Goal: Transaction & Acquisition: Purchase product/service

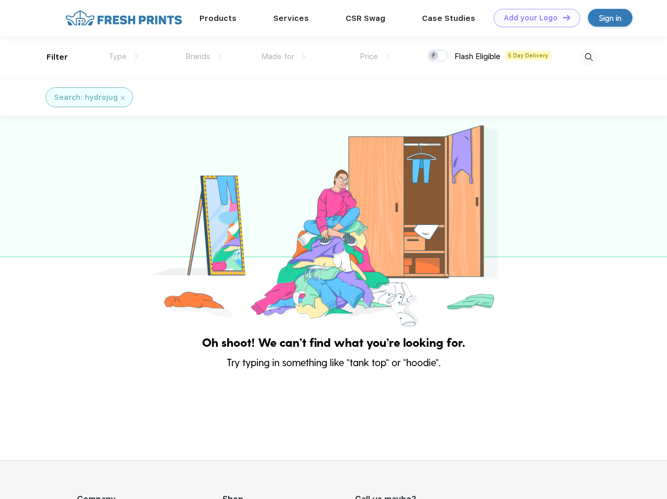
scroll to position [1, 0]
click at [533, 18] on link "Add your Logo Design Tool" at bounding box center [537, 18] width 86 height 18
click at [0, 0] on div "Design Tool" at bounding box center [0, 0] width 0 height 0
click at [562, 17] on link "Add your Logo Design Tool" at bounding box center [537, 18] width 86 height 18
click at [50, 57] on div "Filter" at bounding box center [57, 57] width 21 height 12
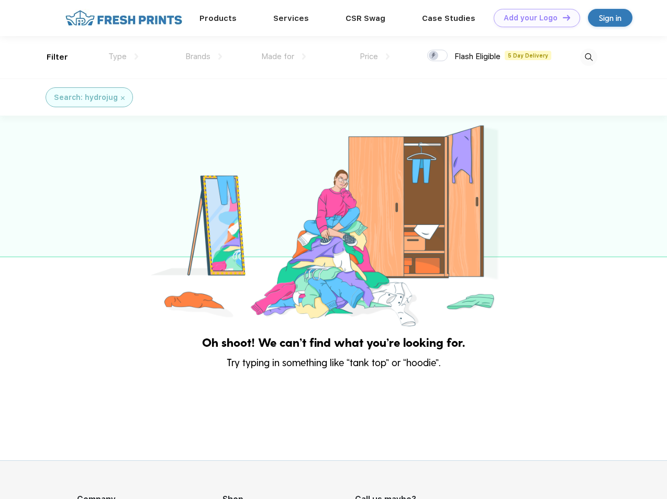
click at [124, 57] on span "Type" at bounding box center [117, 56] width 18 height 9
click at [204, 57] on span "Brands" at bounding box center [197, 56] width 25 height 9
click at [284, 57] on span "Made for" at bounding box center [277, 56] width 33 height 9
click at [375, 57] on span "Price" at bounding box center [369, 56] width 18 height 9
click at [438, 56] on div at bounding box center [437, 56] width 20 height 12
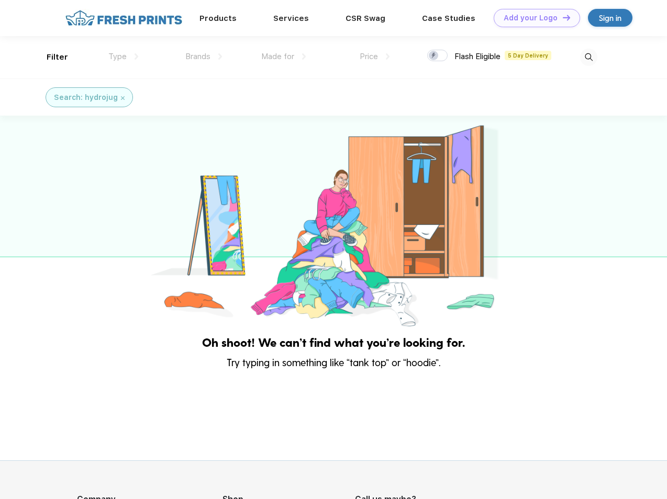
click at [434, 56] on input "checkbox" at bounding box center [430, 52] width 7 height 7
click at [588, 57] on img at bounding box center [588, 57] width 17 height 17
